Goal: Navigation & Orientation: Find specific page/section

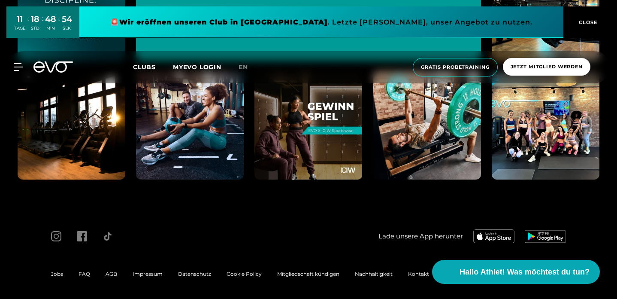
scroll to position [3896, 0]
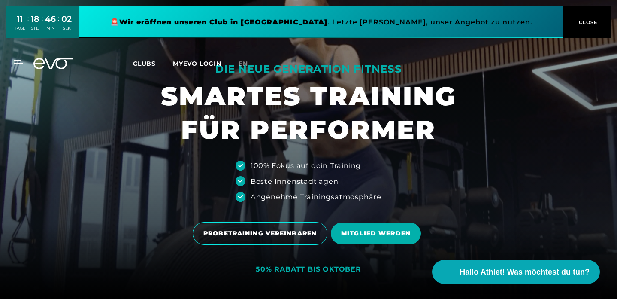
click at [149, 64] on span "Clubs" at bounding box center [144, 64] width 23 height 8
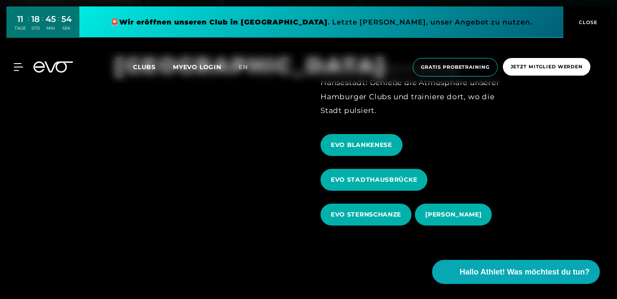
scroll to position [276, 0]
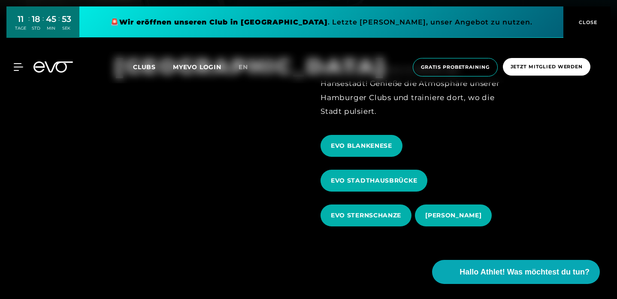
click at [24, 65] on div "MyEVO Login Über EVO Mitgliedschaften Probetraining TAGESPASS EVO Studios [GEOG…" at bounding box center [13, 67] width 30 height 8
click at [15, 65] on icon at bounding box center [20, 67] width 12 height 8
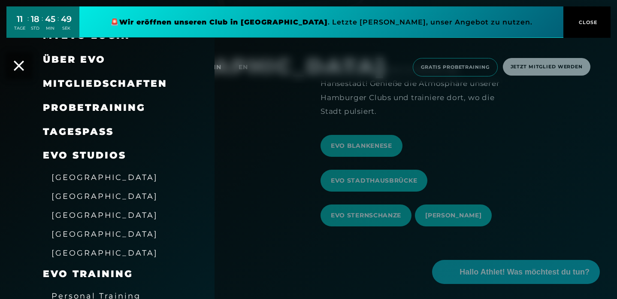
scroll to position [22, 0]
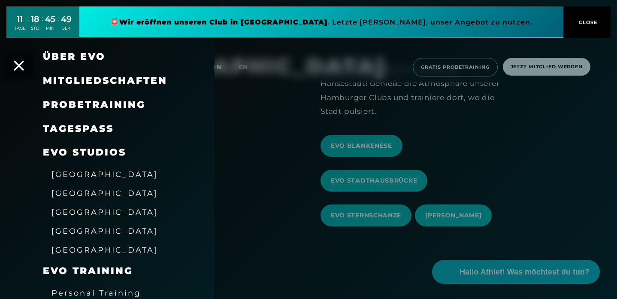
click at [92, 150] on span "EVO Studios" at bounding box center [84, 152] width 83 height 12
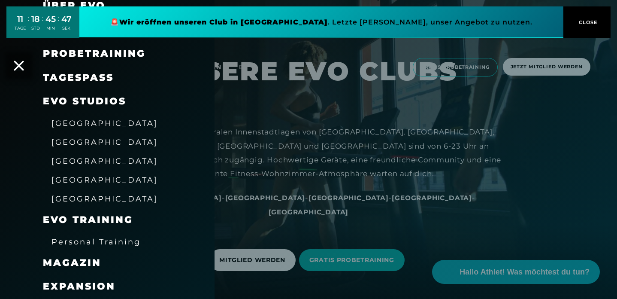
scroll to position [75, 0]
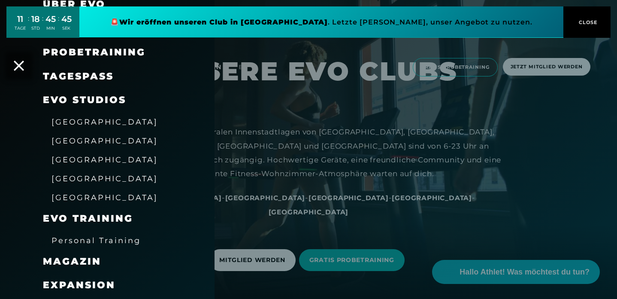
click at [71, 141] on span "[GEOGRAPHIC_DATA]" at bounding box center [104, 140] width 106 height 9
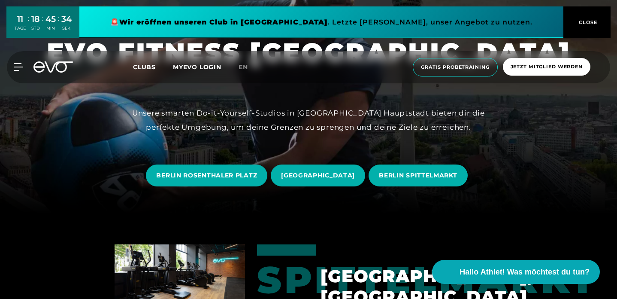
scroll to position [84, 0]
